Goal: Communication & Community: Answer question/provide support

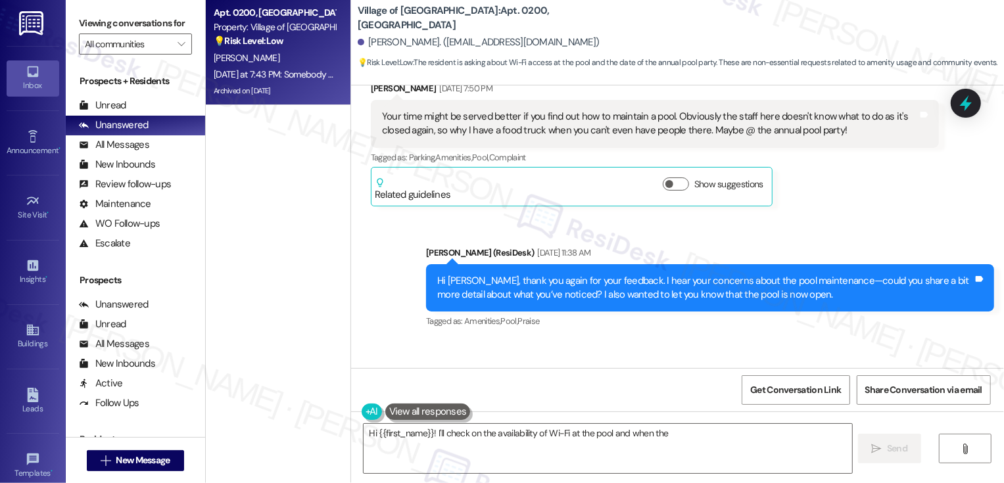
scroll to position [13445, 0]
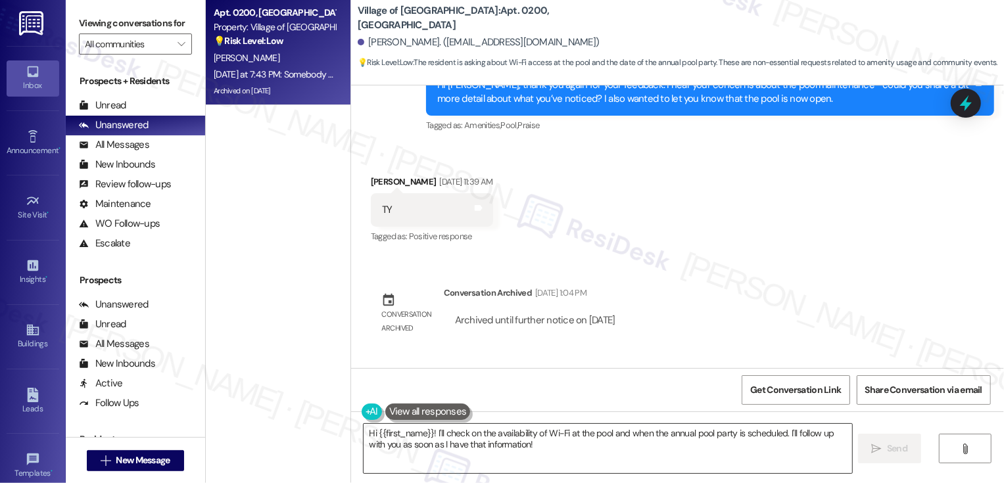
click at [449, 431] on textarea "Hi {{first_name}}! I'll check on the availability of Wi-Fi at the pool and when…" at bounding box center [608, 448] width 489 height 49
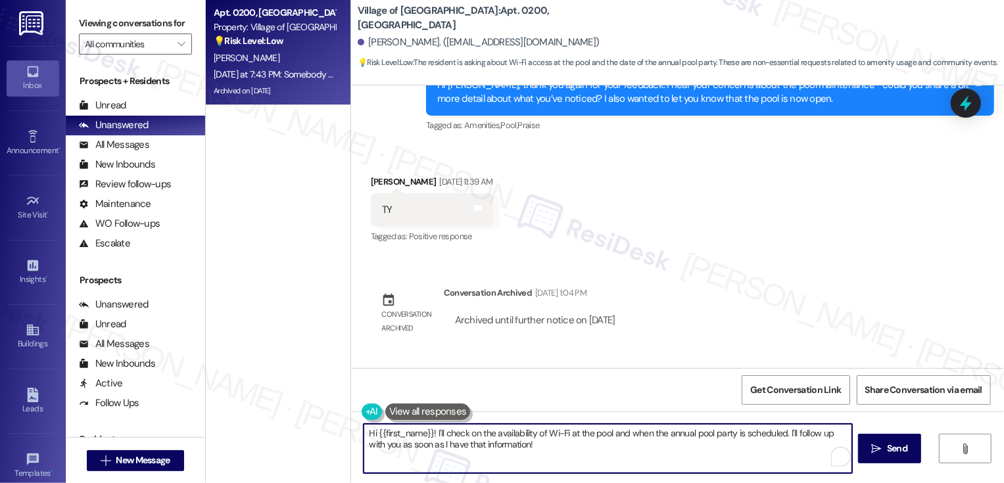
drag, startPoint x: 428, startPoint y: 431, endPoint x: 589, endPoint y: 470, distance: 165.3
click at [589, 470] on textarea "Hi {{first_name}}! I'll check on the availability of Wi-Fi at the pool and when…" at bounding box center [608, 448] width 489 height 49
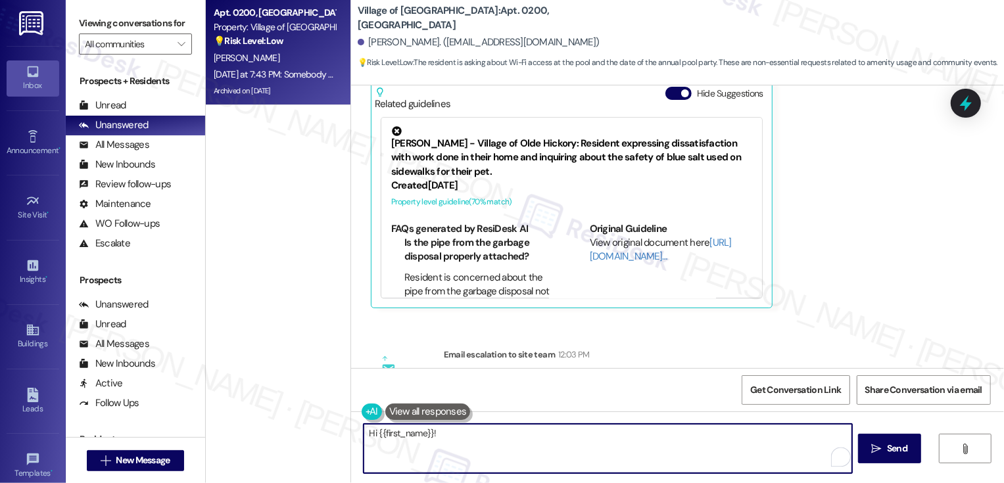
scroll to position [13908, 0]
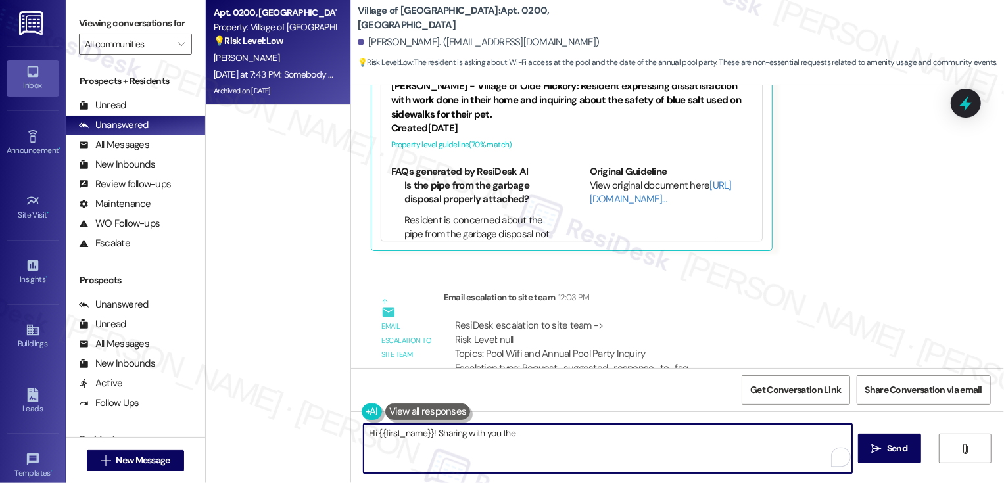
drag, startPoint x: 430, startPoint y: 432, endPoint x: 650, endPoint y: 428, distance: 220.4
click at [650, 429] on textarea "Hi {{first_name}}! Sharing with you the" at bounding box center [608, 448] width 489 height 49
paste textarea "Username: VohGuest Password - WelcomeHome"
type textarea "Hi {{first_name}}! I'm happy to share with you the pool wifi information below:…"
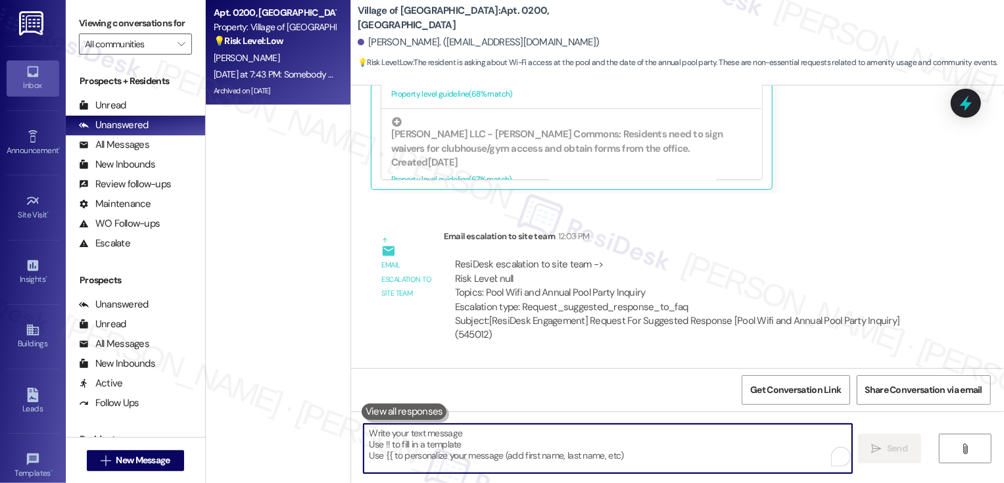
scroll to position [14042, 0]
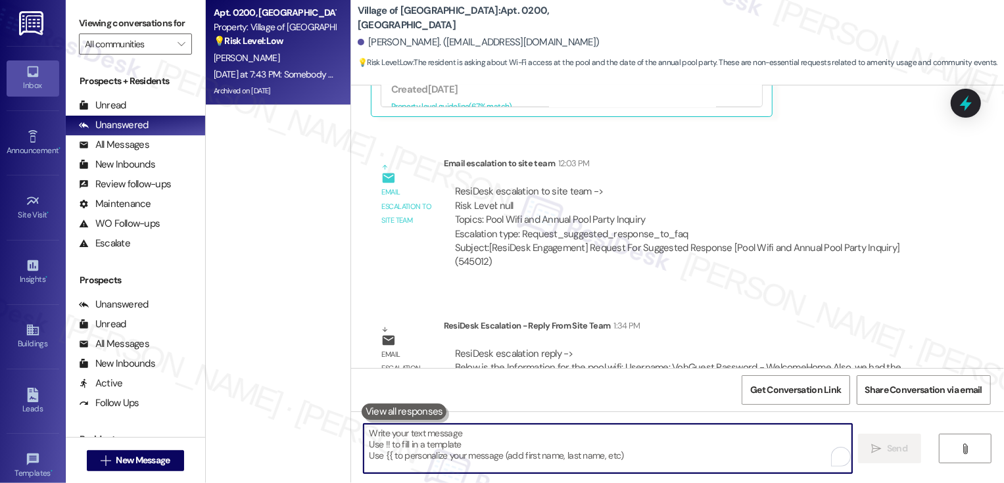
click at [464, 454] on textarea "To enrich screen reader interactions, please activate Accessibility in Grammarl…" at bounding box center [608, 448] width 489 height 49
paste textarea "Also, we had the summer picnic already this year. It was located outside of the…"
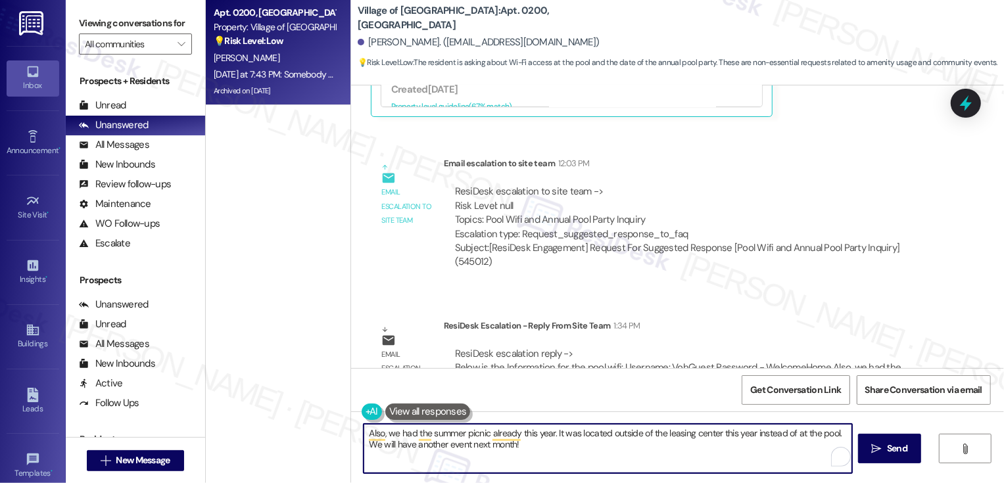
click at [722, 443] on textarea "Also, we had the summer picnic already this year. It was located outside of the…" at bounding box center [608, 448] width 489 height 49
click at [365, 446] on textarea "Also, we had the summer picnic already this year. It was located outside of the…" at bounding box center [608, 448] width 489 height 49
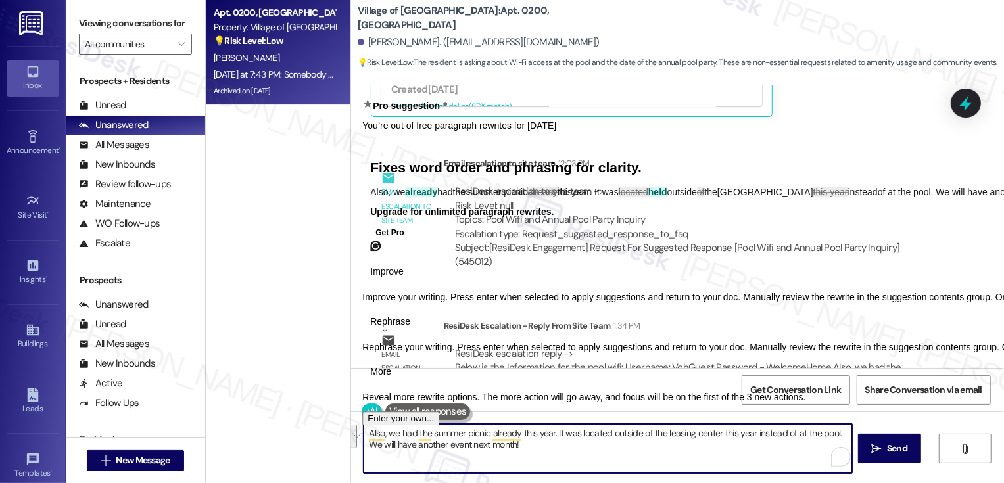
click at [429, 449] on textarea "Also, we had the summer picnic already this year. It was located outside of the…" at bounding box center [608, 448] width 489 height 49
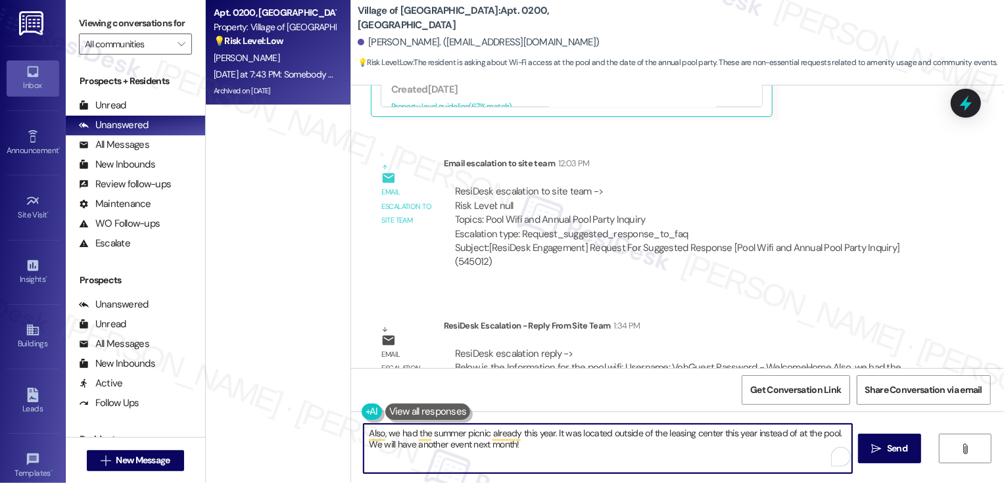
click at [364, 445] on textarea "Also, we had the summer picnic already this year. It was located outside of the…" at bounding box center [608, 448] width 489 height 49
click at [524, 454] on textarea "Also, we had the summer picnic already this year. It was located outside of the…" at bounding box center [608, 448] width 489 height 49
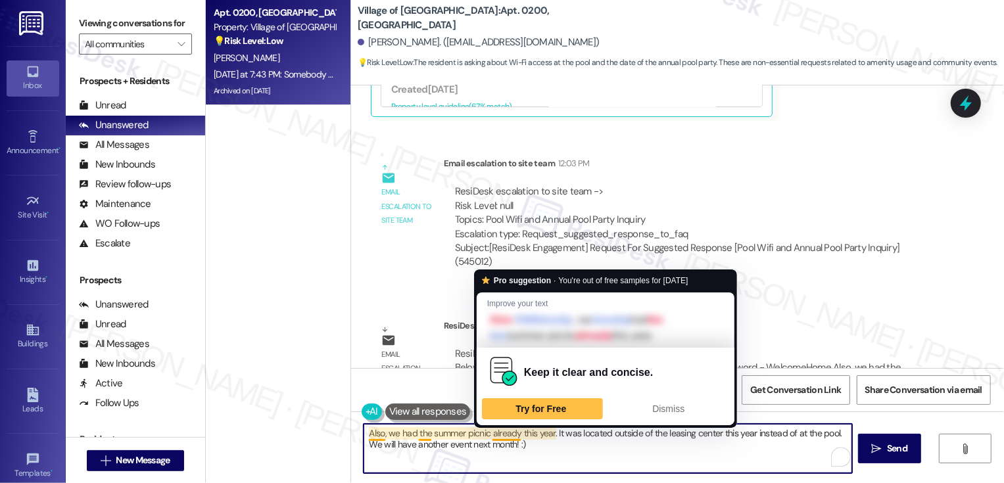
click at [502, 436] on textarea "Also, we had the summer picnic already this year. It was located outside of the…" at bounding box center [608, 448] width 489 height 49
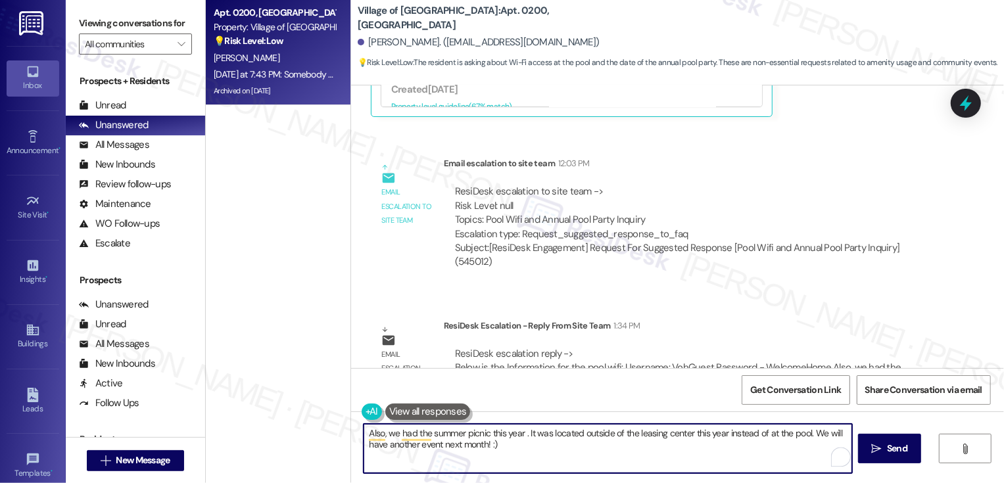
paste textarea "already"
click at [547, 449] on textarea "Also, we had the summer picnic this year already. It was located outside of the…" at bounding box center [608, 448] width 489 height 49
click at [558, 449] on textarea "Also, we had the summer picnic this year already. It was located outside of the…" at bounding box center [608, 448] width 489 height 49
click at [573, 435] on textarea "Also, we had the summer picnic this year already. It was located outside of the…" at bounding box center [608, 448] width 489 height 49
type textarea "Also, we had the summer picnic this year already. It was the one located outsid…"
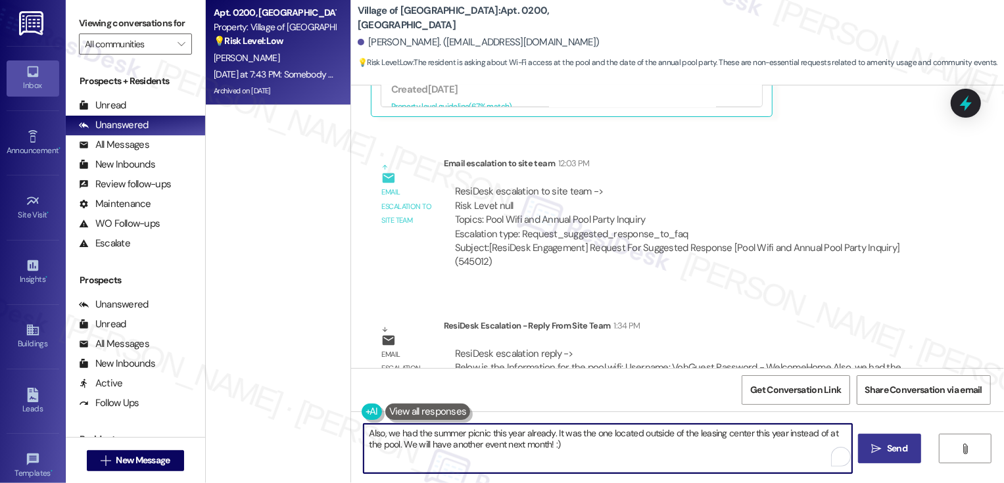
click at [873, 456] on button " Send" at bounding box center [890, 449] width 64 height 30
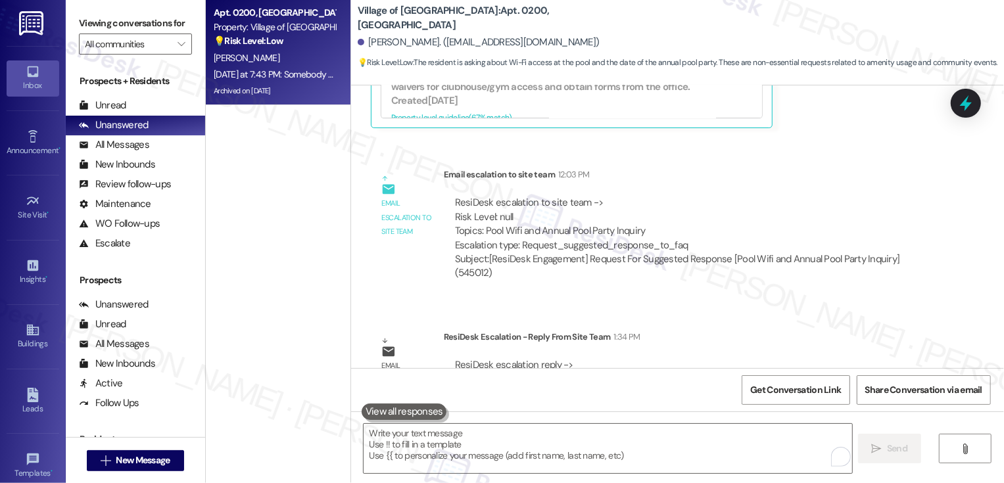
scroll to position [14148, 0]
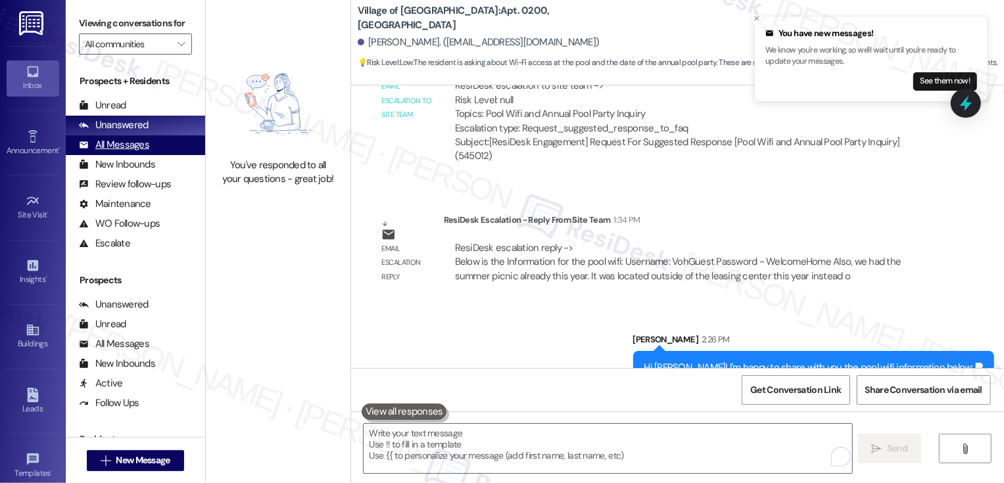
click at [175, 155] on div "All Messages (undefined)" at bounding box center [135, 145] width 139 height 20
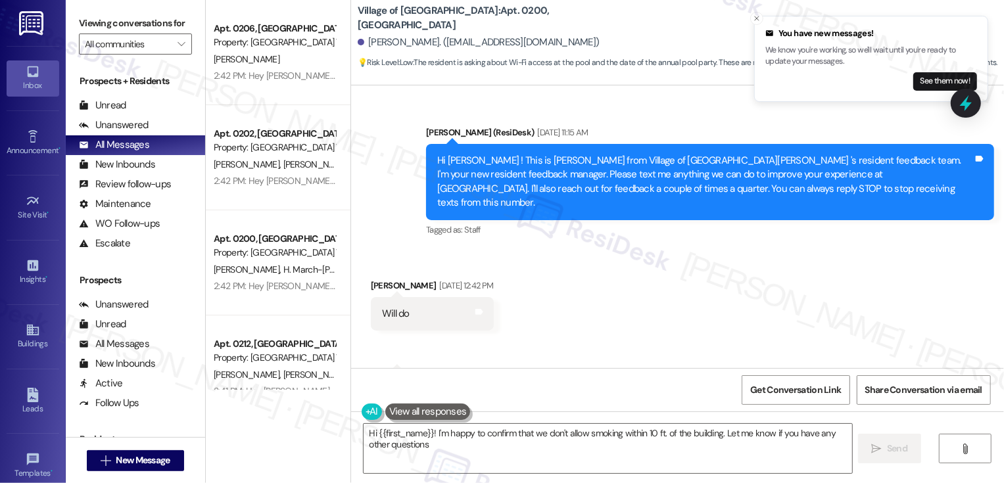
type textarea "Hi {{first_name}}! I'm happy to confirm that we don't allow smoking within 10 f…"
